Goal: Information Seeking & Learning: Learn about a topic

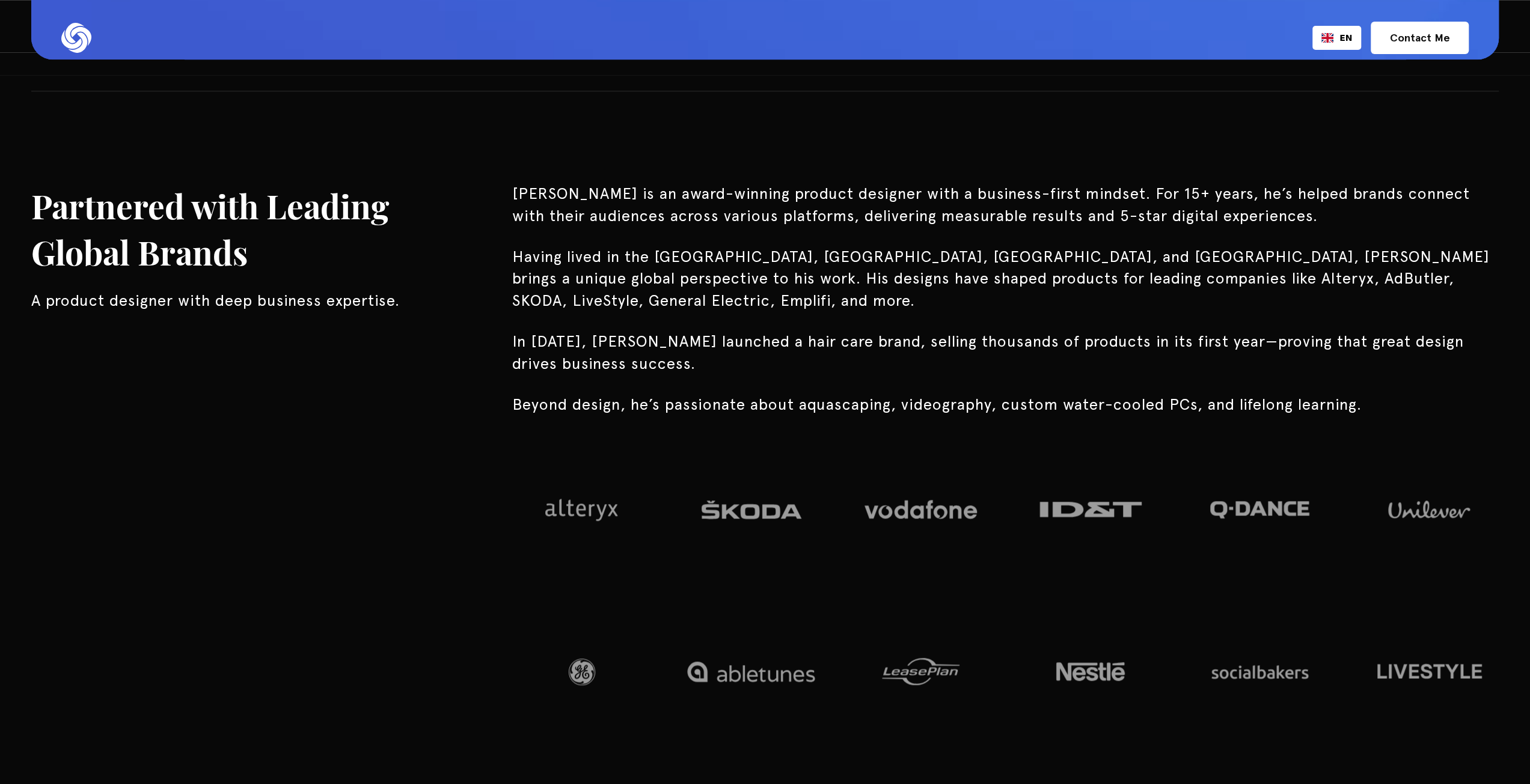
scroll to position [1322, 0]
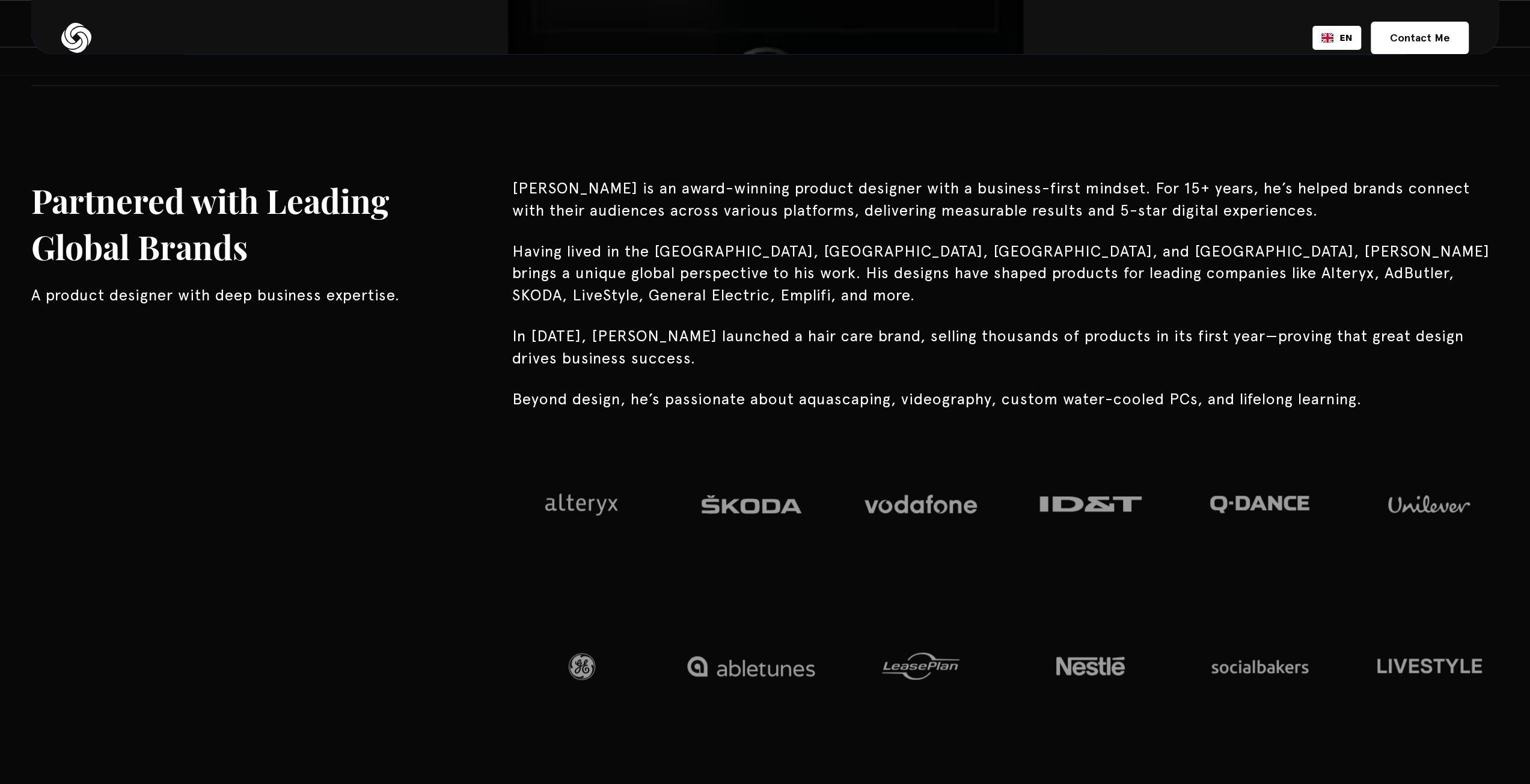
click at [656, 388] on p "Beyond design, he’s passionate about aquascaping, videography, custom water-coo…" at bounding box center [1005, 399] width 987 height 21
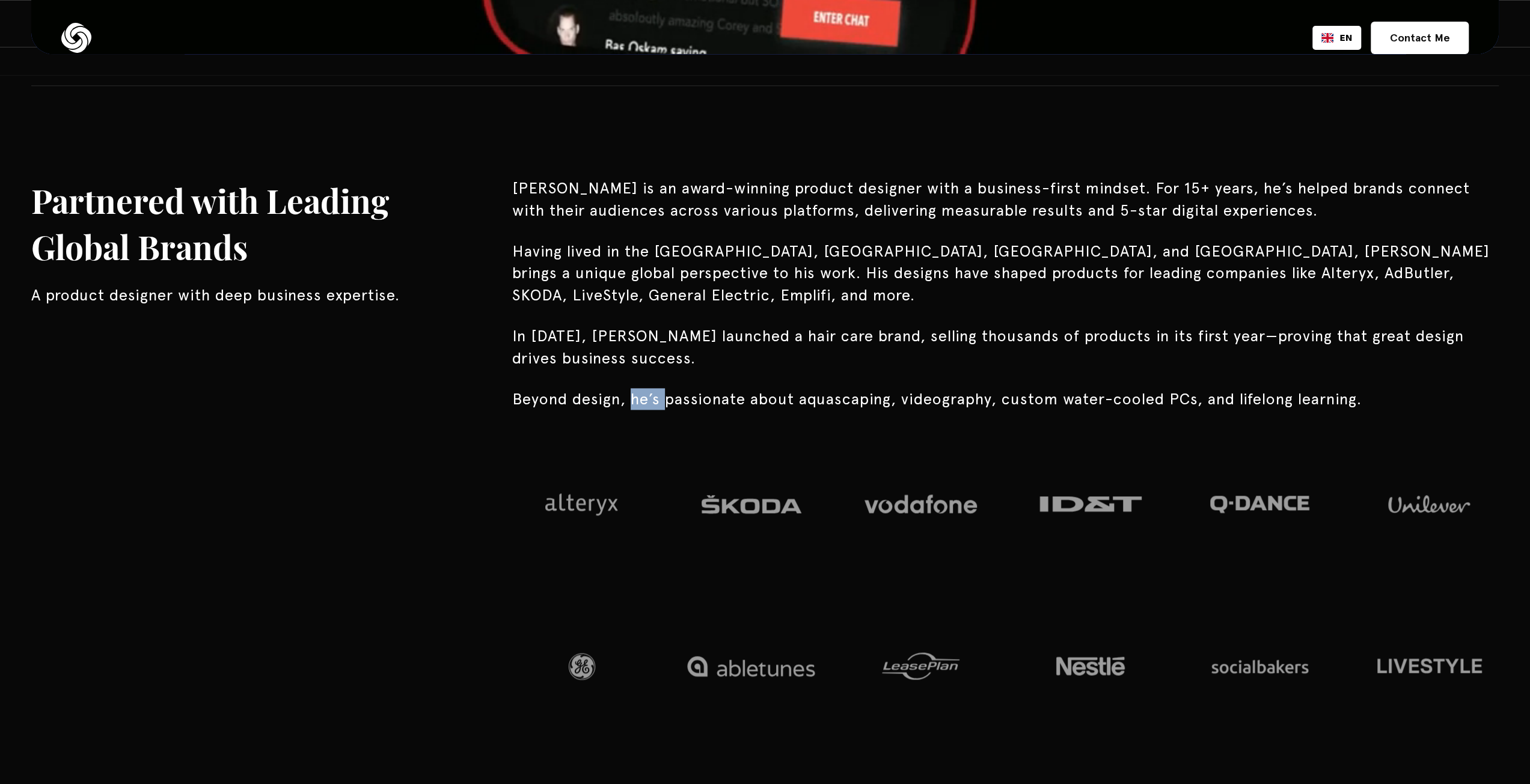
click at [656, 388] on p "Beyond design, he’s passionate about aquascaping, videography, custom water-coo…" at bounding box center [1005, 399] width 987 height 21
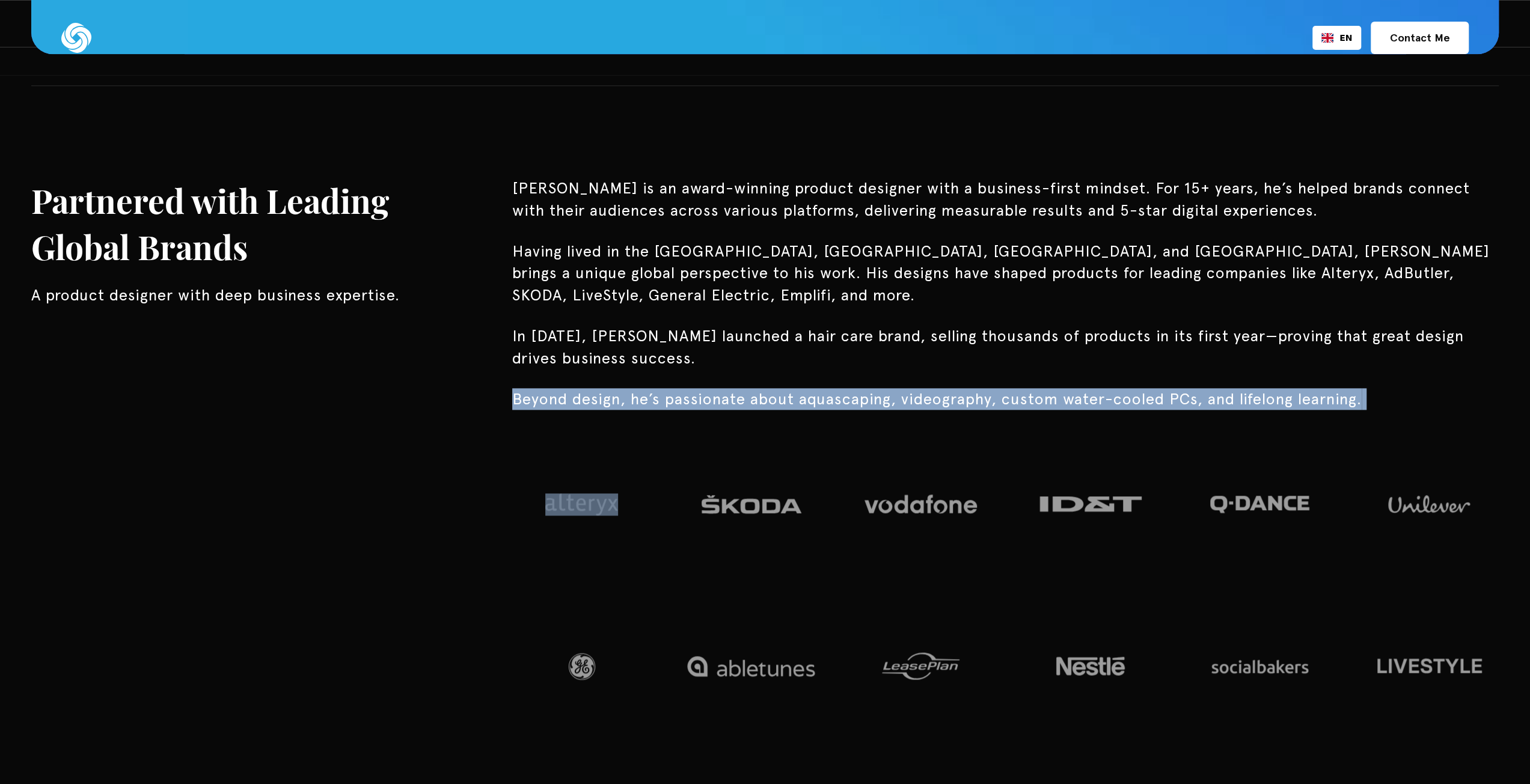
click at [656, 388] on p "Beyond design, he’s passionate about aquascaping, videography, custom water-coo…" at bounding box center [1005, 399] width 987 height 21
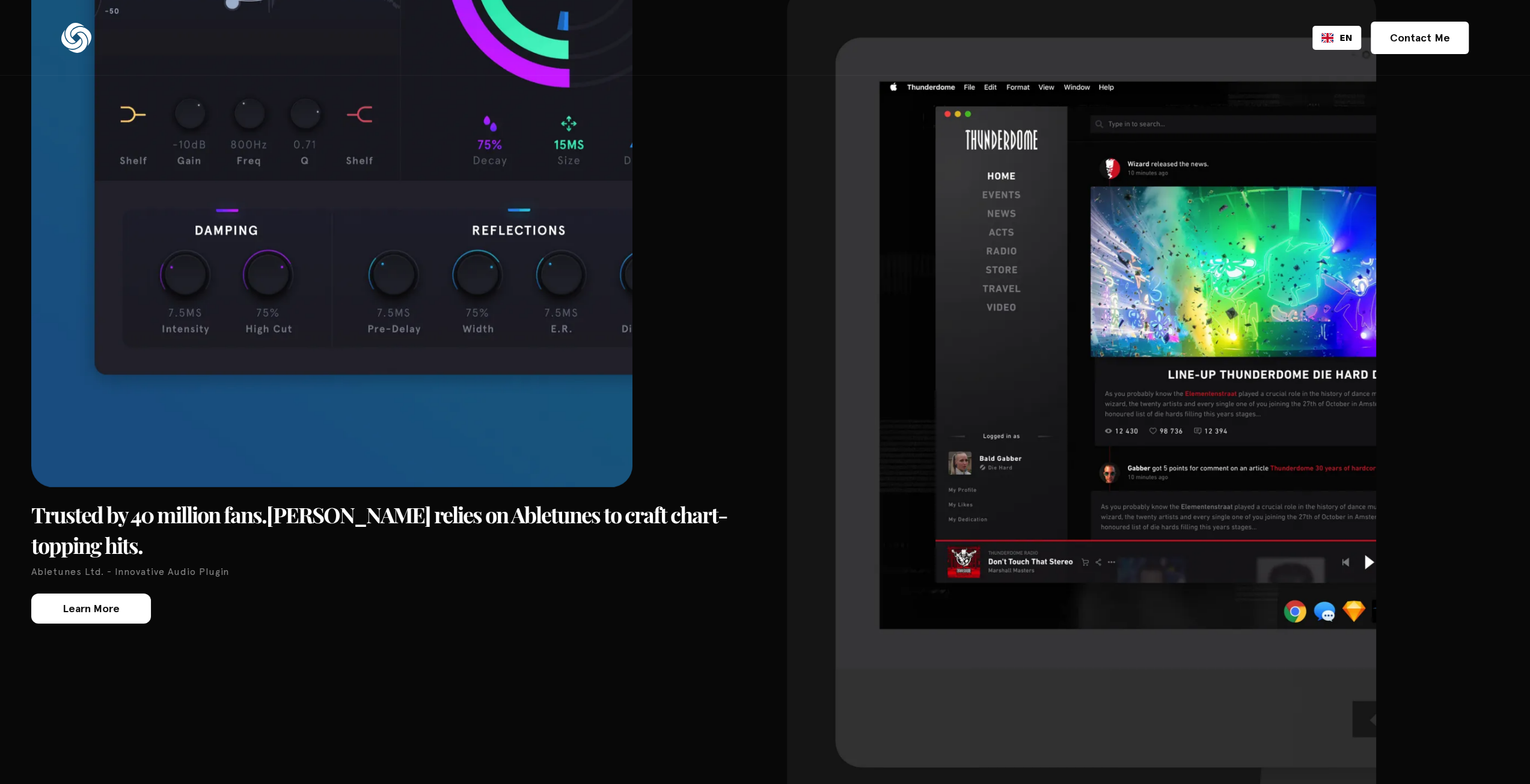
scroll to position [3846, 0]
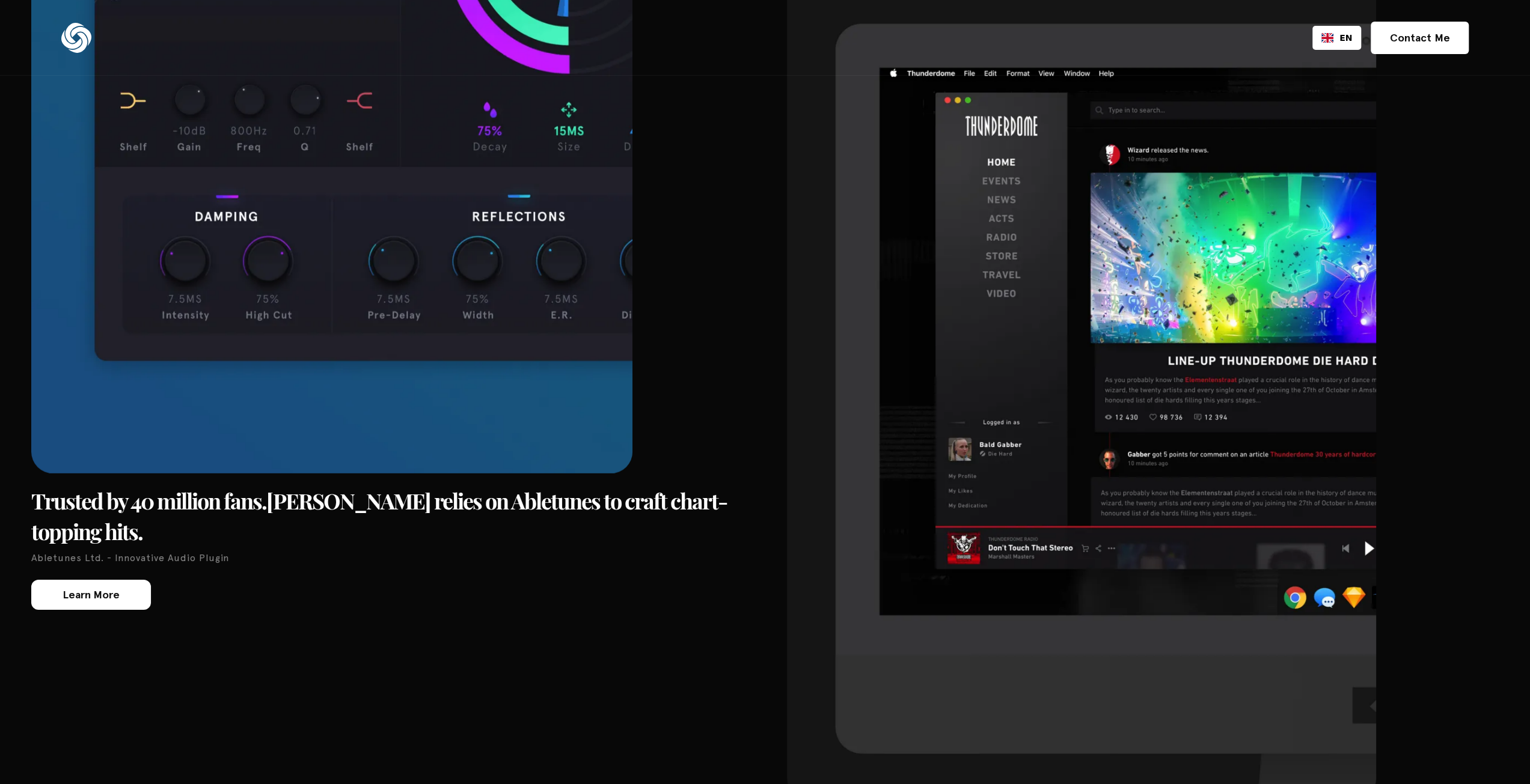
click at [1017, 332] on img at bounding box center [1082, 388] width 589 height 825
click at [1171, 399] on img at bounding box center [1082, 388] width 589 height 825
click at [1213, 409] on img at bounding box center [1082, 388] width 589 height 825
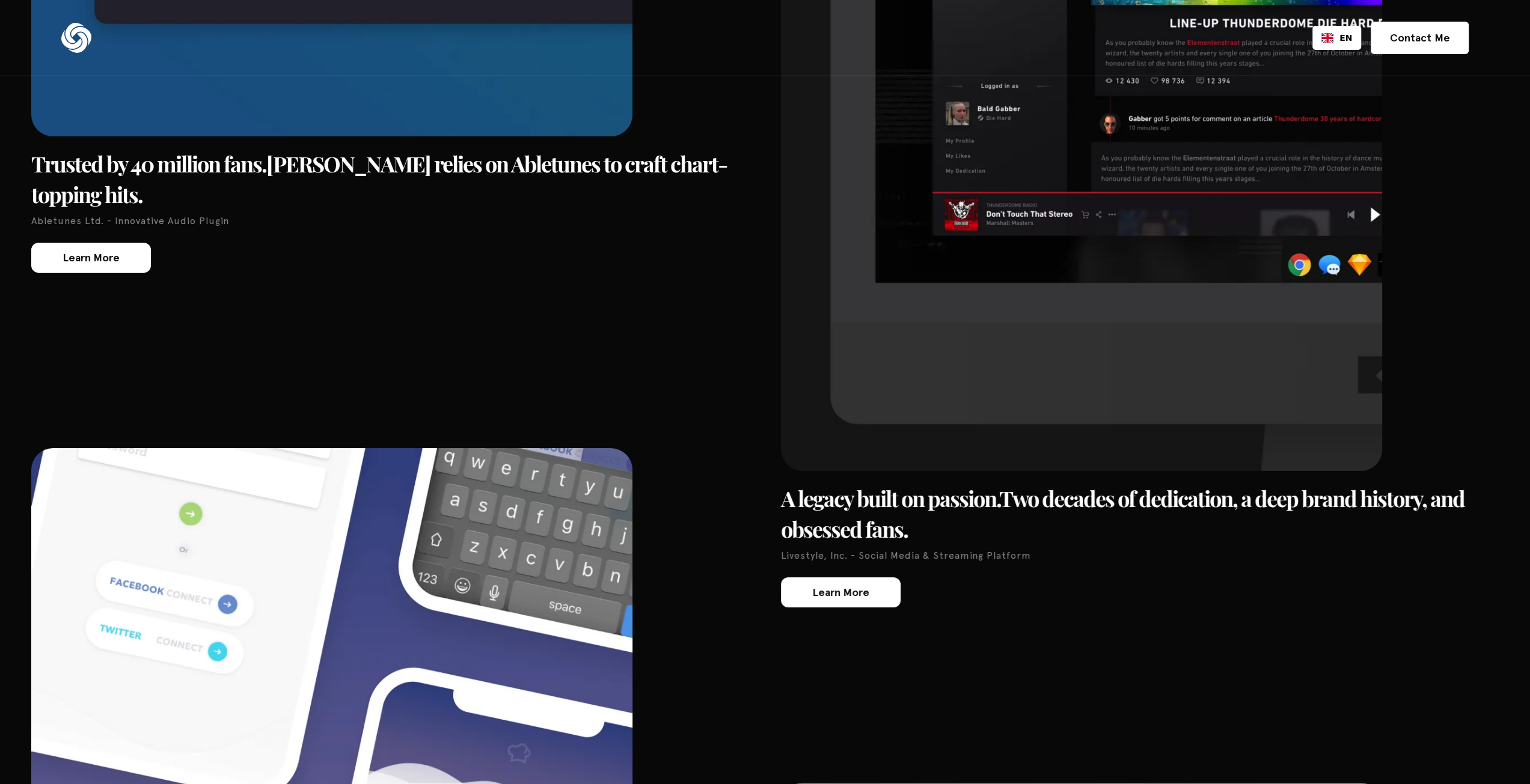
scroll to position [4206, 0]
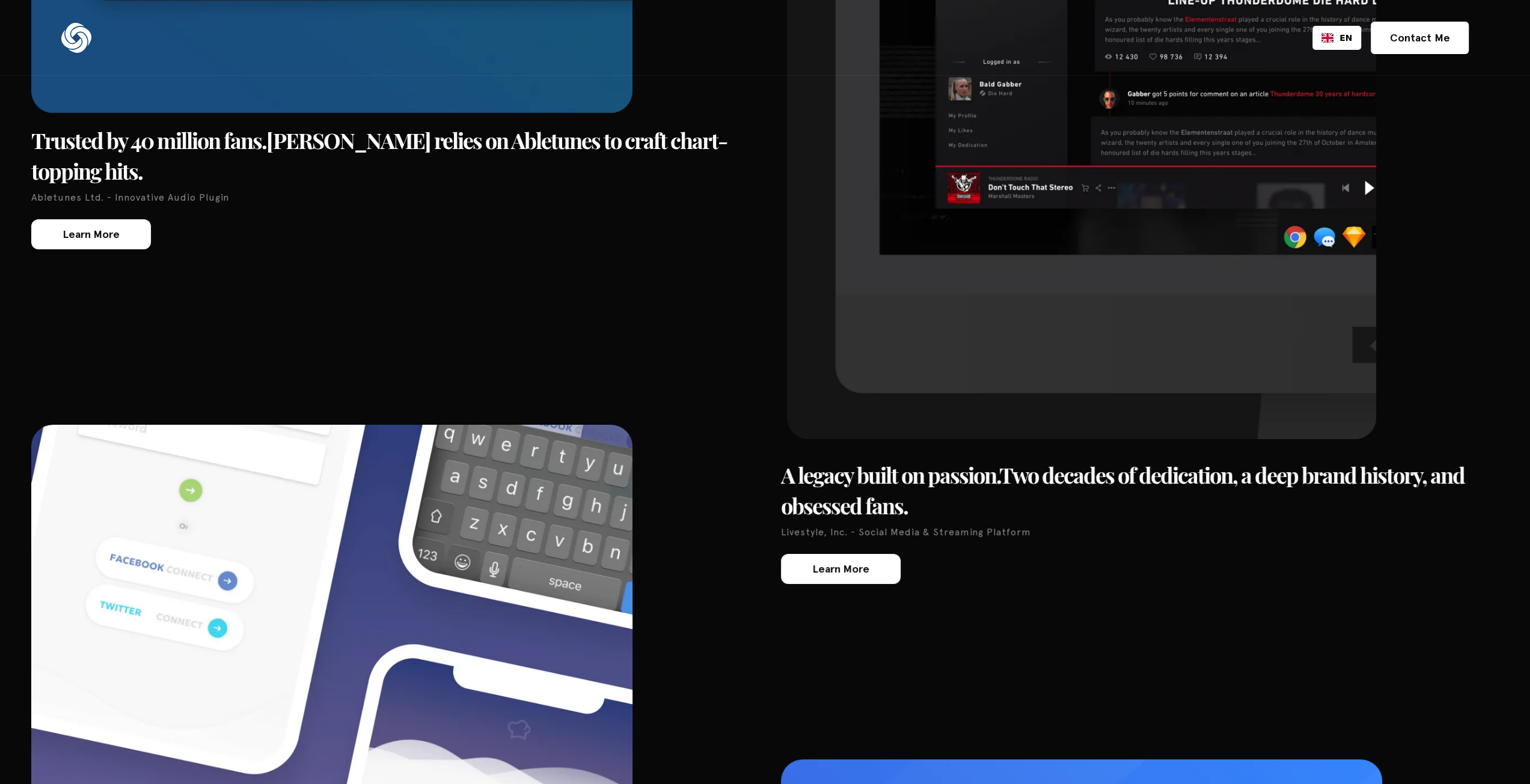
drag, startPoint x: 1060, startPoint y: 419, endPoint x: 917, endPoint y: 481, distance: 155.9
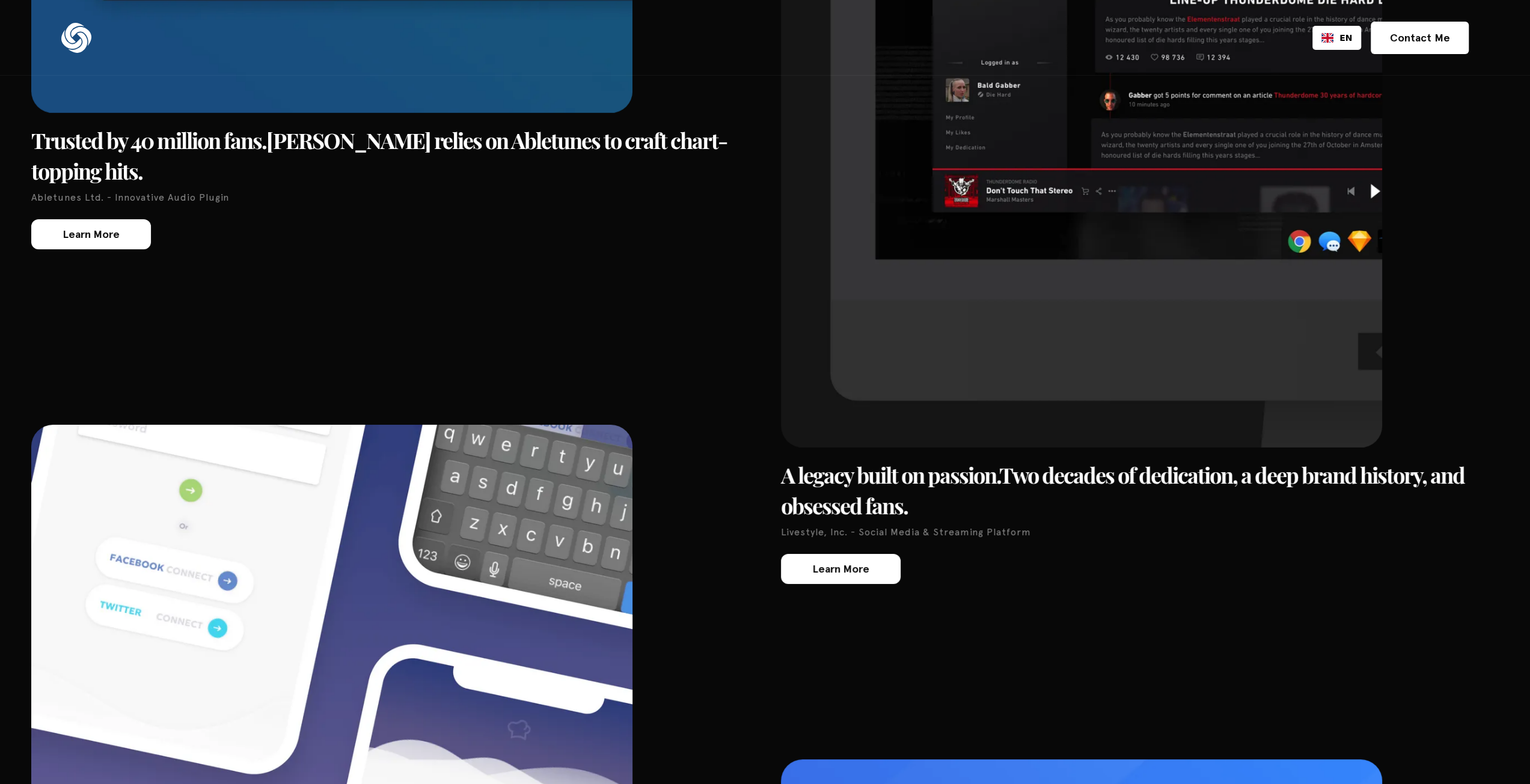
click at [1060, 419] on img at bounding box center [1081, 26] width 601 height 841
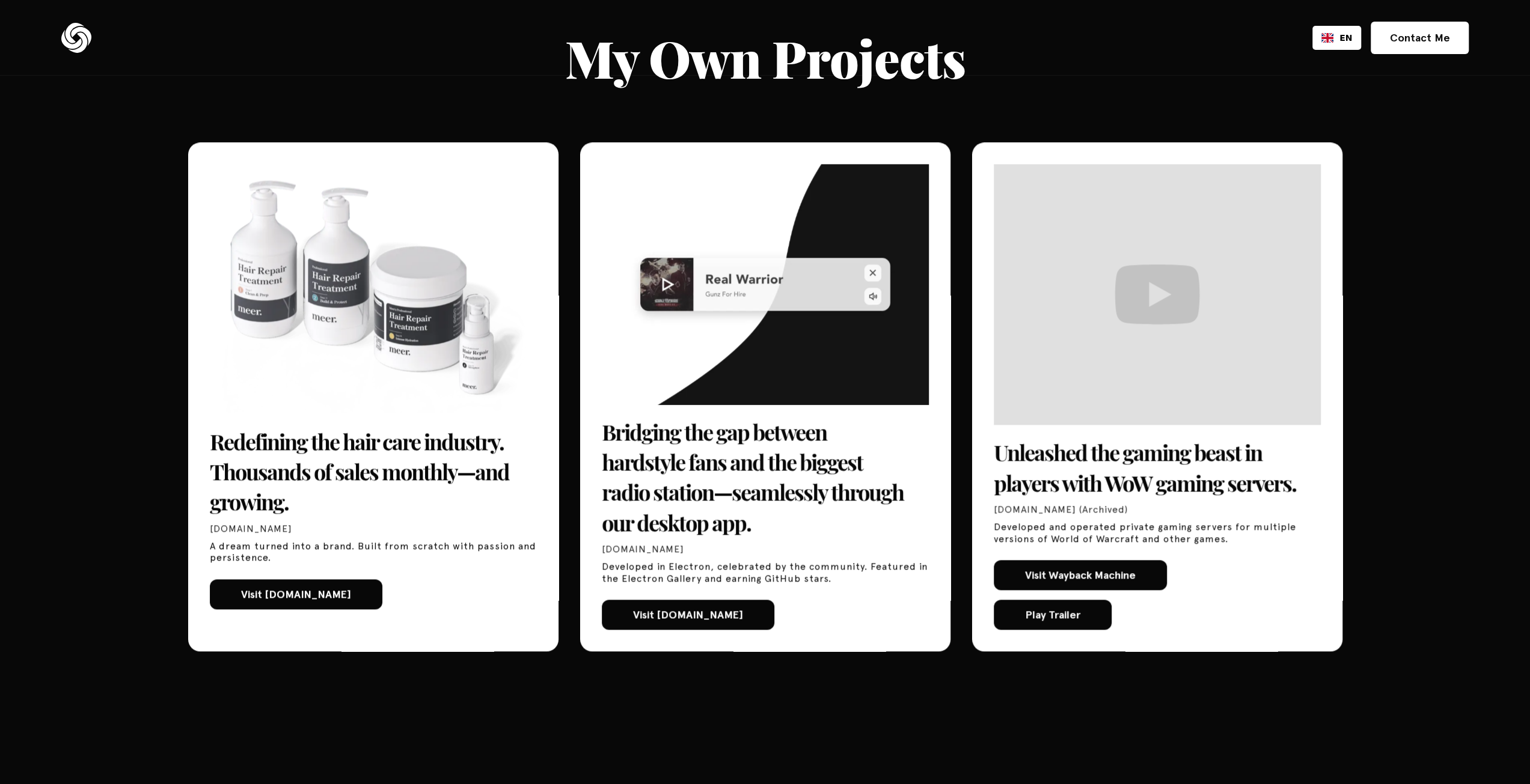
scroll to position [6129, 0]
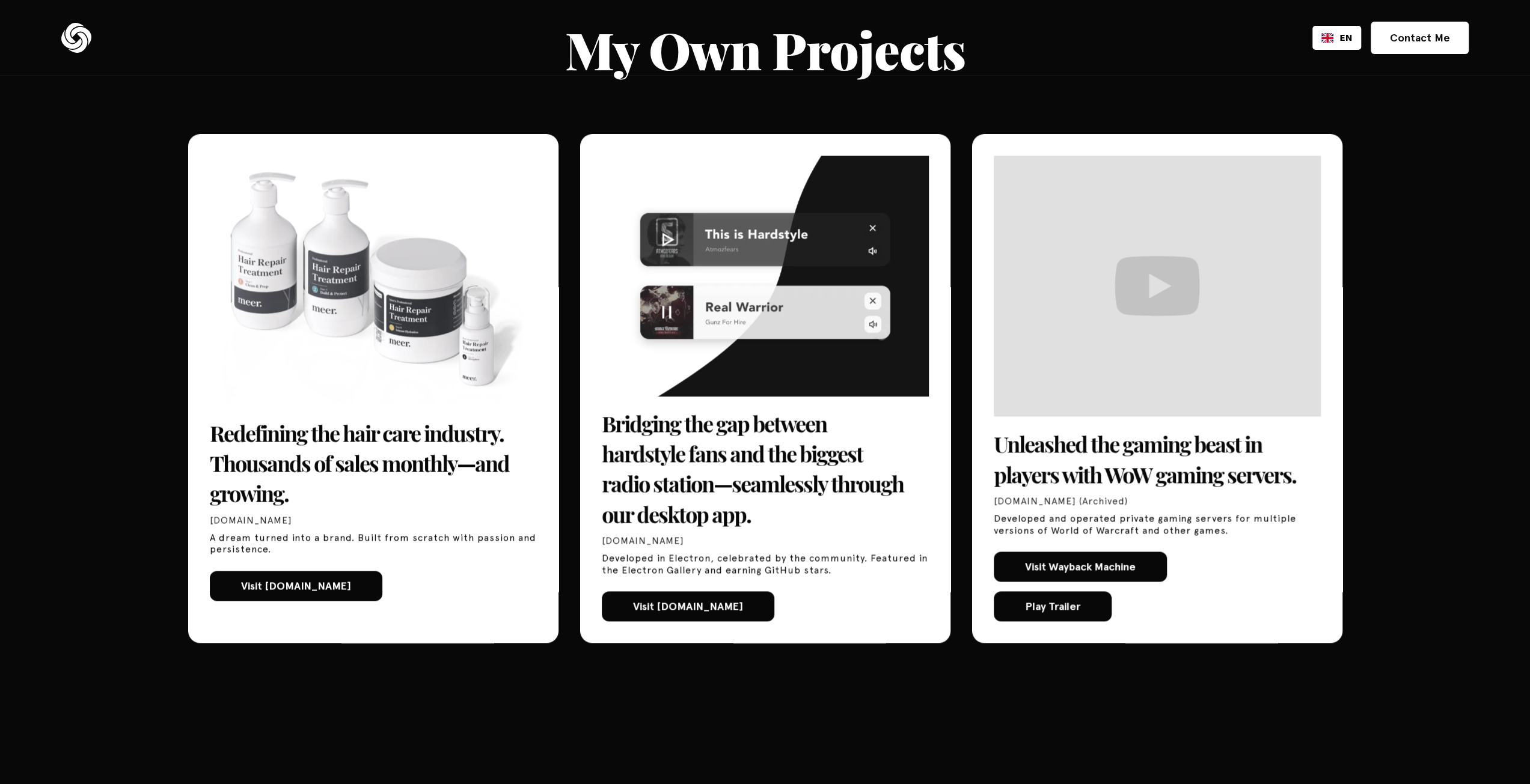
click at [1129, 448] on h3 "Unleashed the gaming beast in players with WoW gaming servers." at bounding box center [1157, 458] width 327 height 61
click at [1118, 561] on div "Visit Wayback Machine" at bounding box center [1080, 566] width 111 height 11
click at [1050, 601] on div "Play Trailer" at bounding box center [1052, 606] width 55 height 11
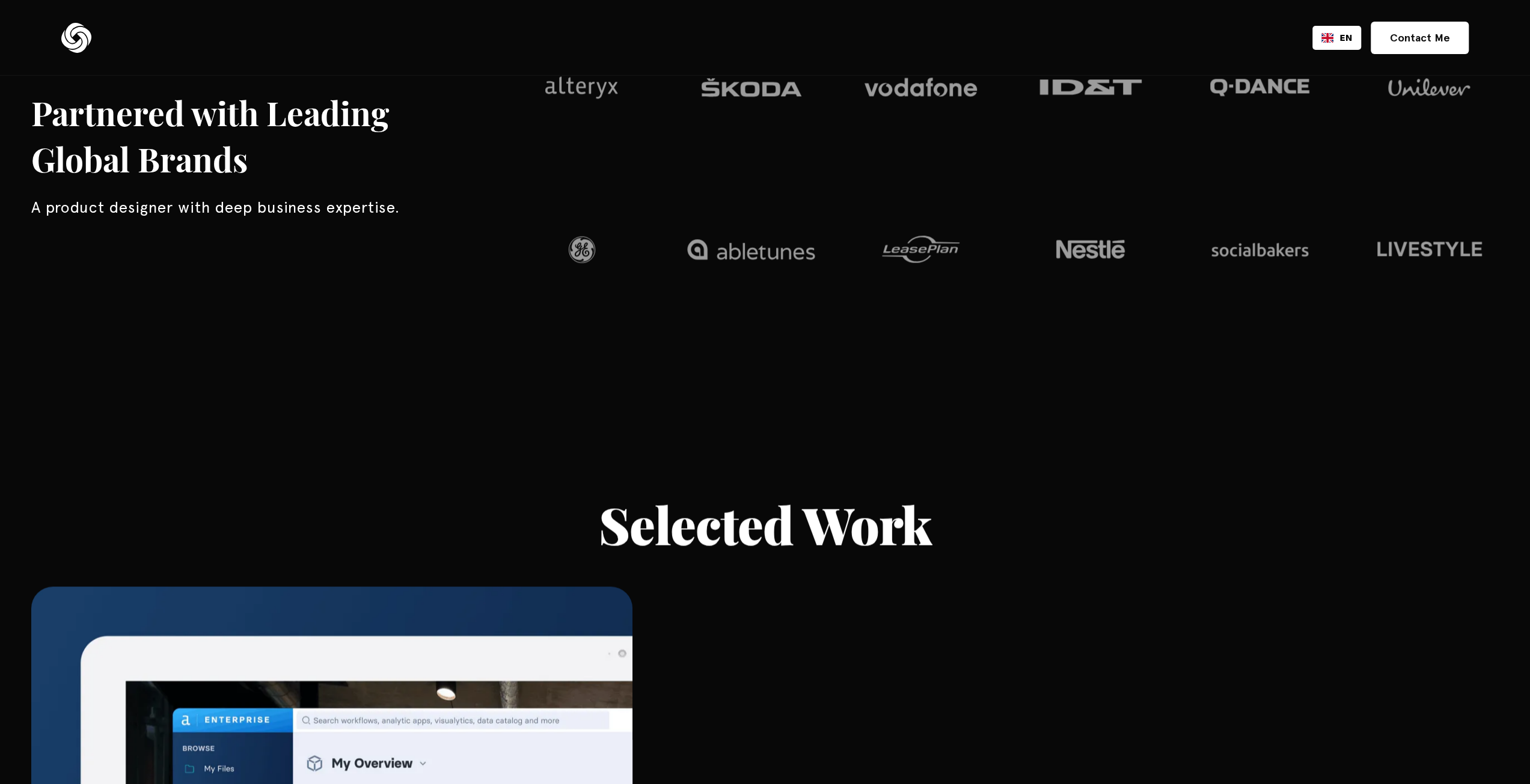
scroll to position [0, 0]
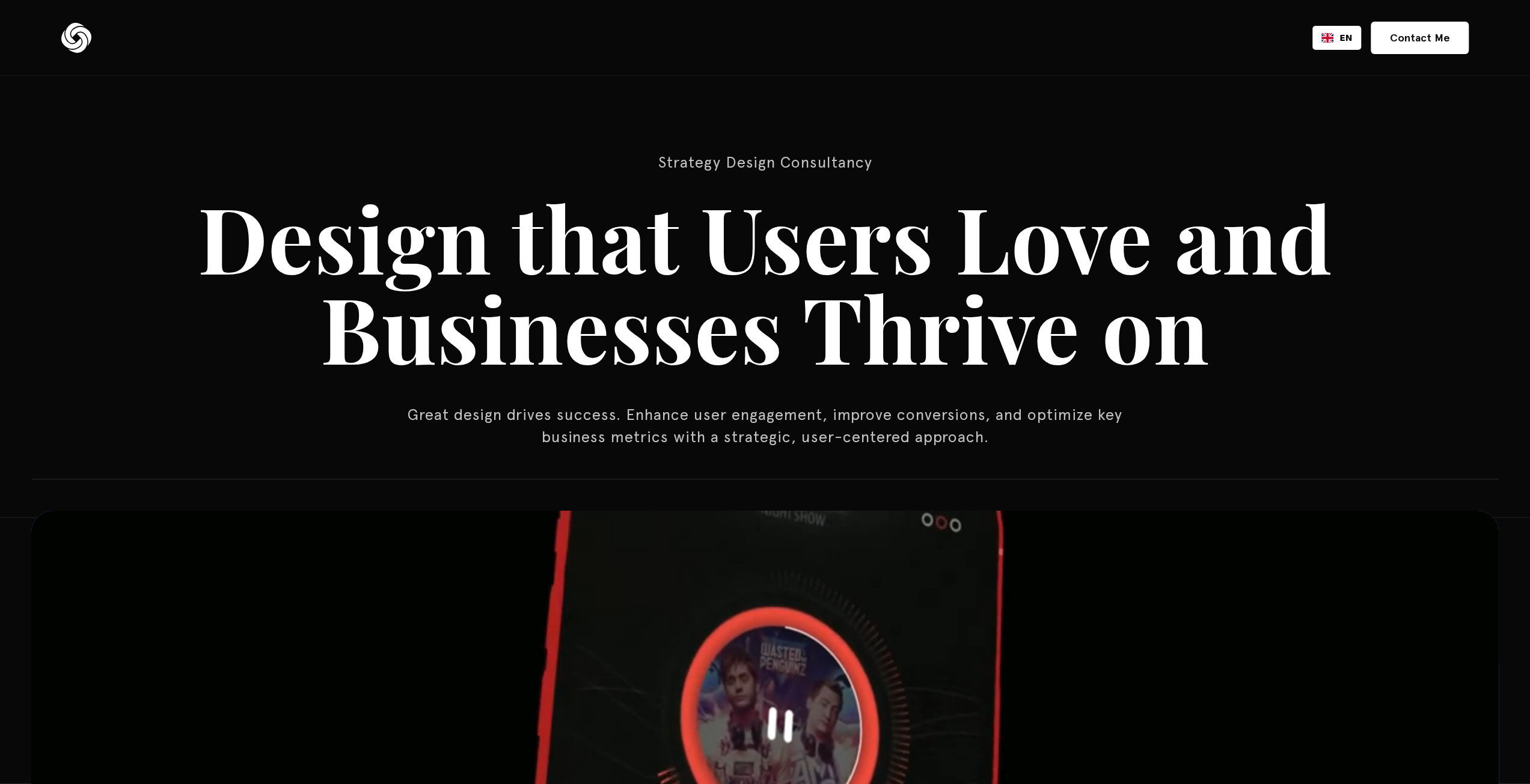
drag, startPoint x: 398, startPoint y: 500, endPoint x: 334, endPoint y: 137, distance: 368.6
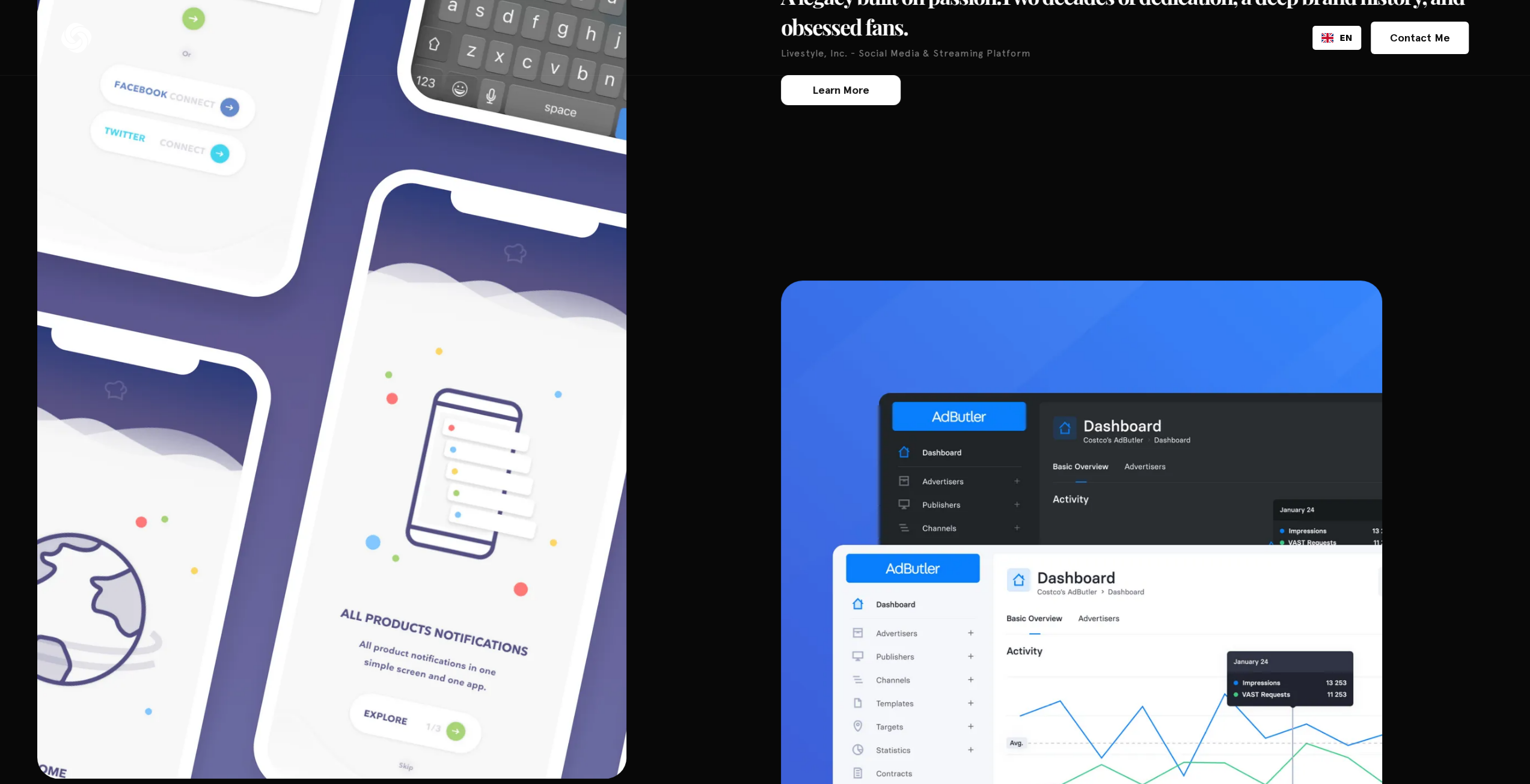
scroll to position [4687, 0]
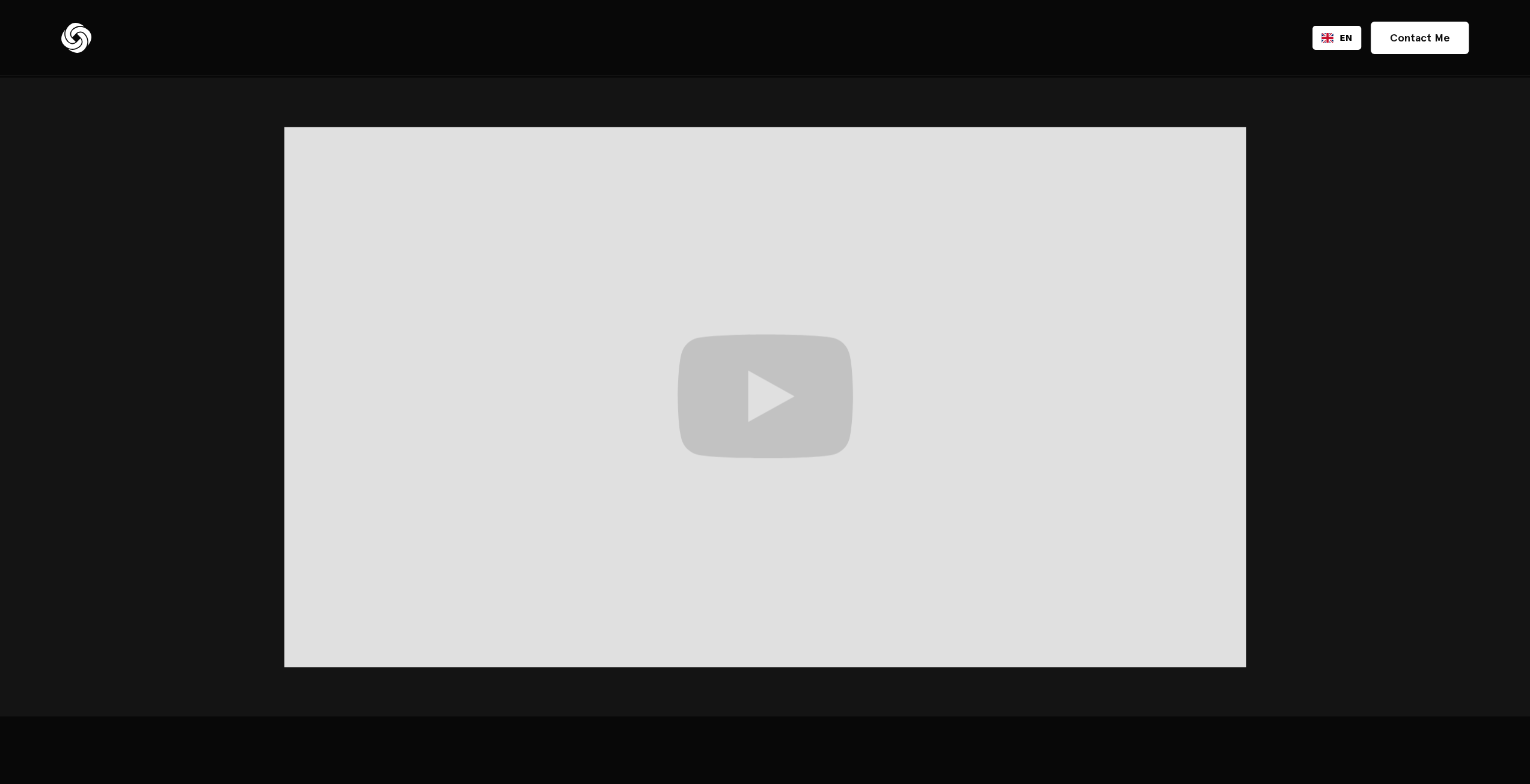
scroll to position [1983, 0]
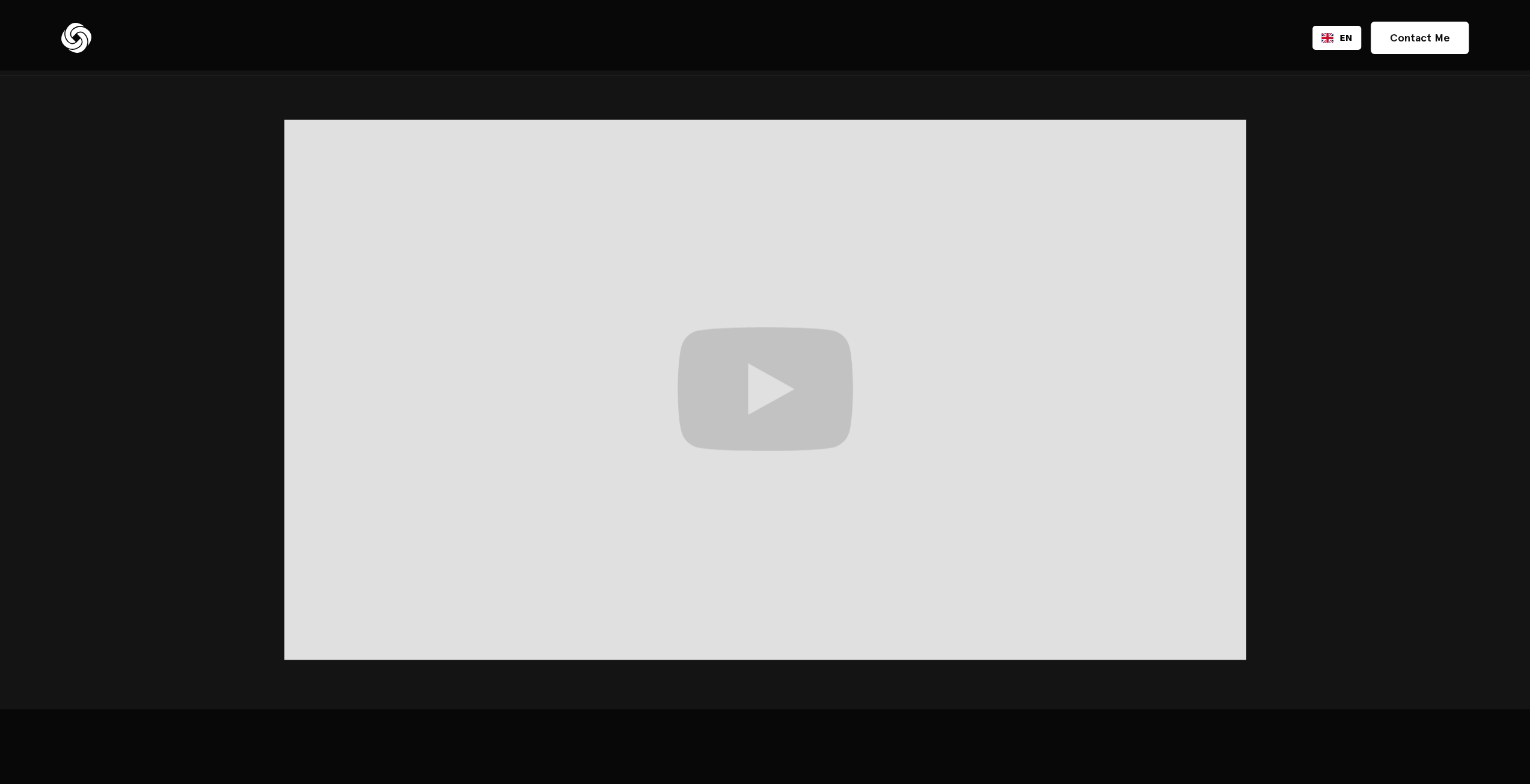
click at [191, 340] on div at bounding box center [765, 389] width 1530 height 639
click at [215, 248] on div at bounding box center [765, 389] width 1530 height 639
drag, startPoint x: 214, startPoint y: 241, endPoint x: 204, endPoint y: 227, distance: 17.2
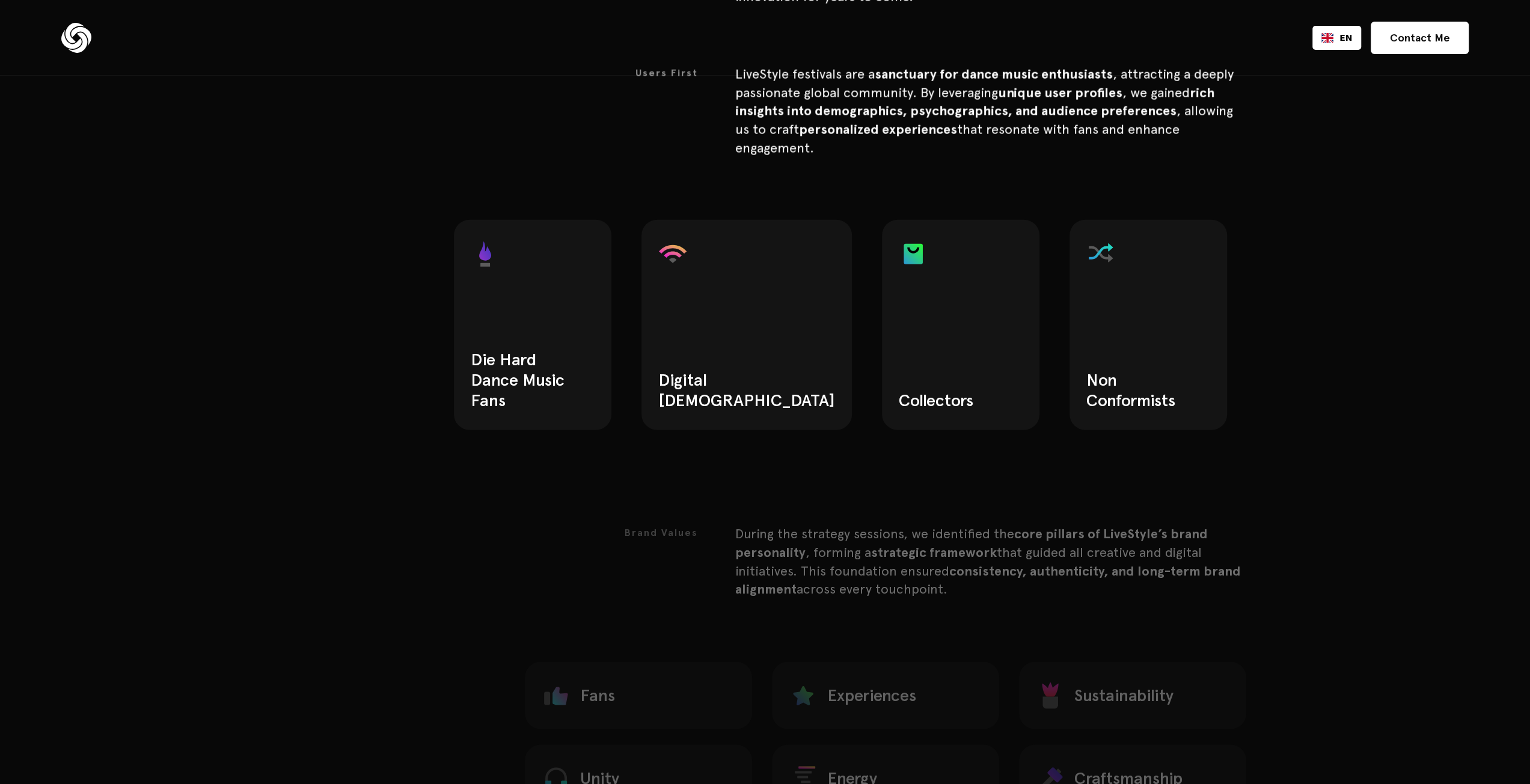
drag, startPoint x: 226, startPoint y: 264, endPoint x: 214, endPoint y: 251, distance: 17.7
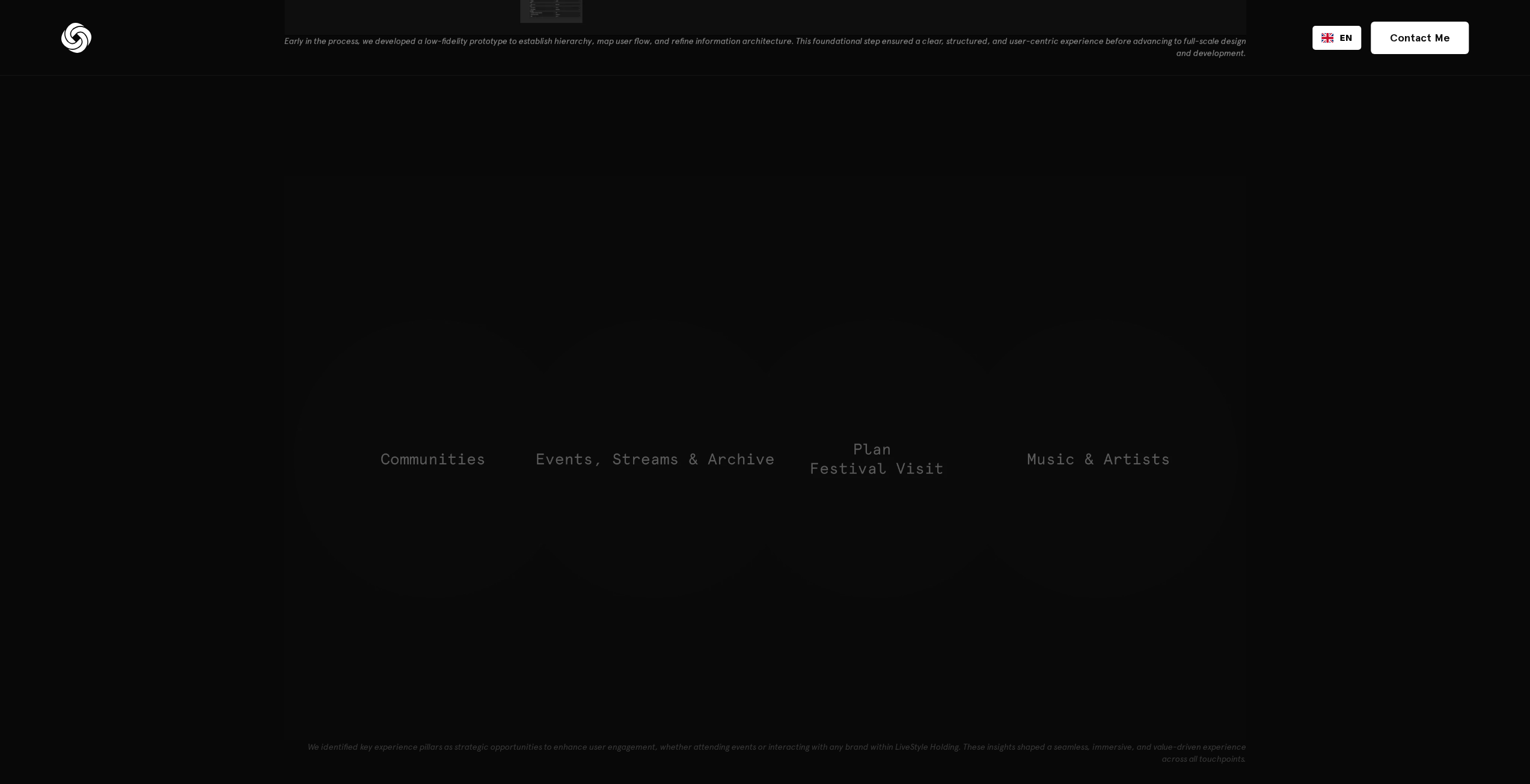
scroll to position [5408, 0]
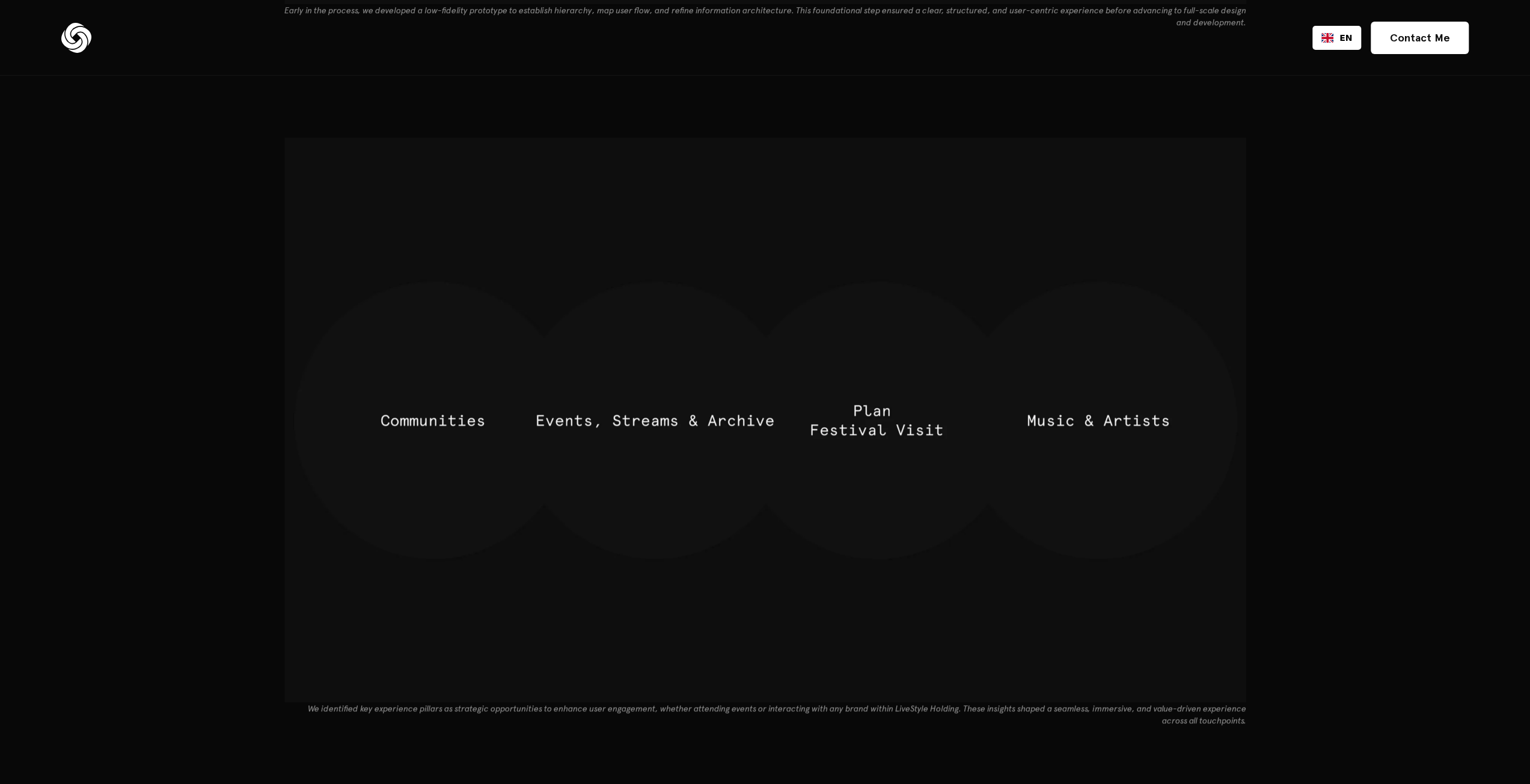
drag, startPoint x: 334, startPoint y: 368, endPoint x: 333, endPoint y: 354, distance: 14.0
